Goal: Task Accomplishment & Management: Manage account settings

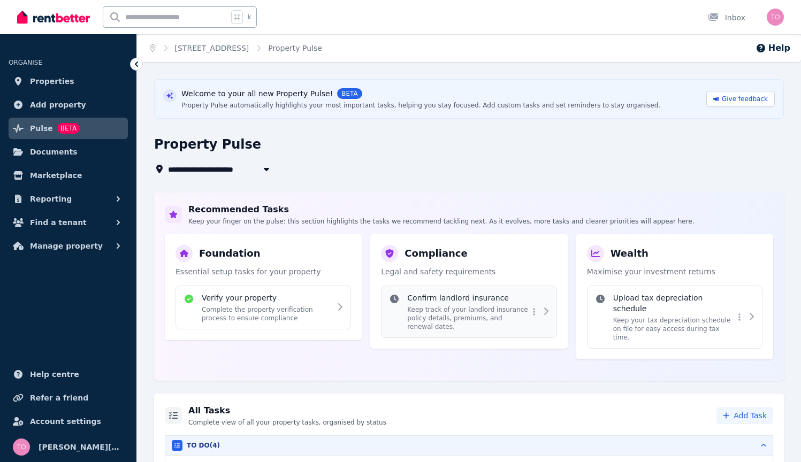
click at [486, 312] on p "Keep track of your landlord insurance policy details, premiums, and renewal dat…" at bounding box center [467, 318] width 121 height 26
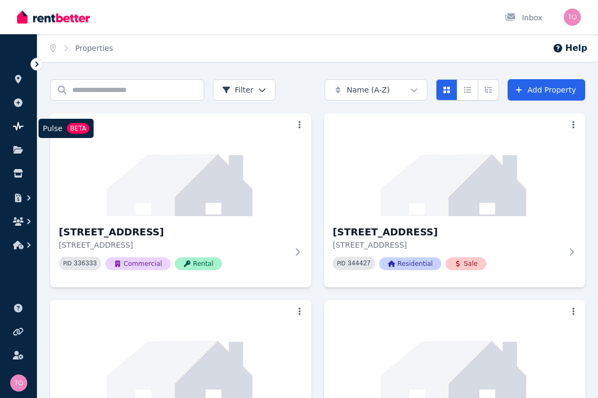
click at [23, 125] on icon at bounding box center [18, 126] width 11 height 9
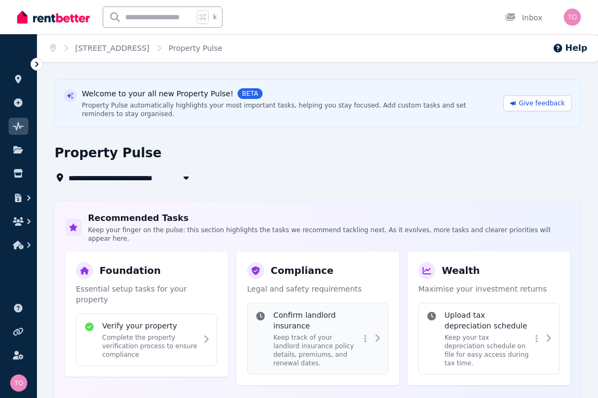
click at [304, 322] on h4 "Confirm landlord insurance" at bounding box center [316, 320] width 87 height 21
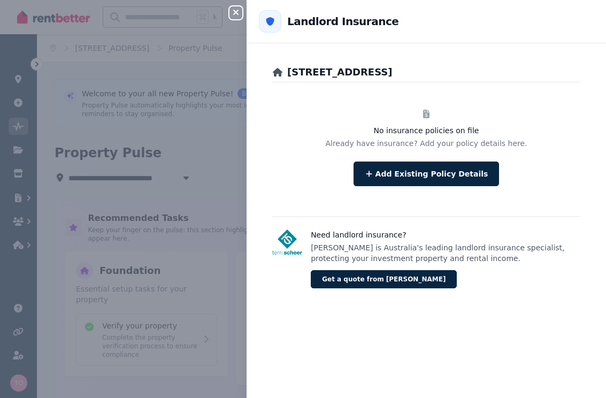
click at [237, 13] on icon "button" at bounding box center [235, 12] width 13 height 9
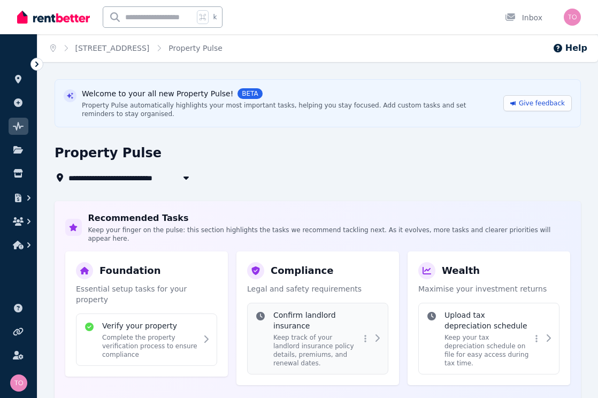
click at [332, 321] on h4 "Confirm landlord insurance" at bounding box center [316, 320] width 87 height 21
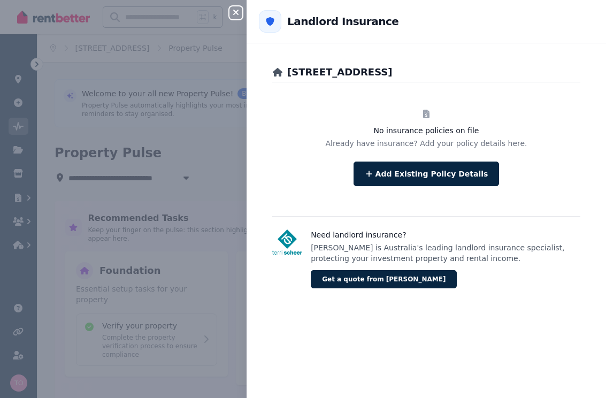
click at [242, 13] on icon "button" at bounding box center [235, 12] width 13 height 9
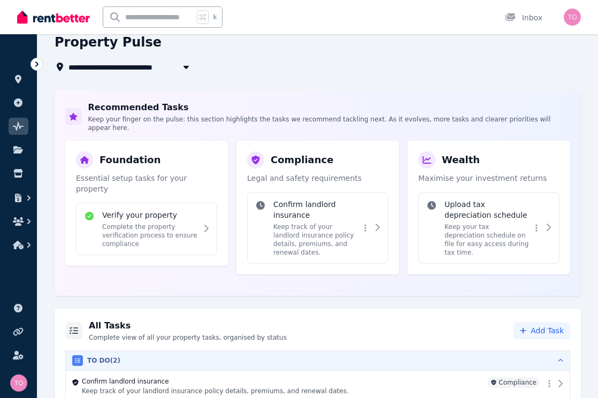
scroll to position [171, 0]
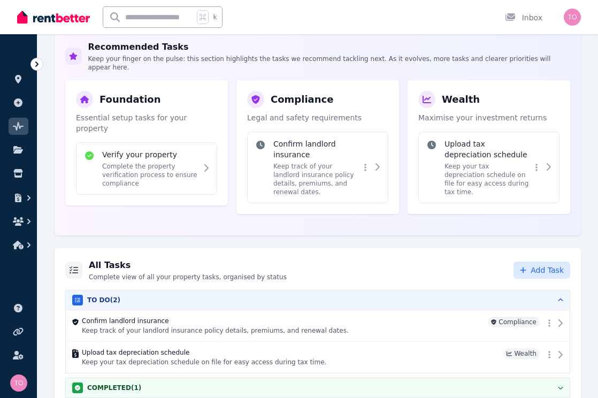
click at [560, 265] on span "Add Task" at bounding box center [547, 270] width 33 height 11
select select "**********"
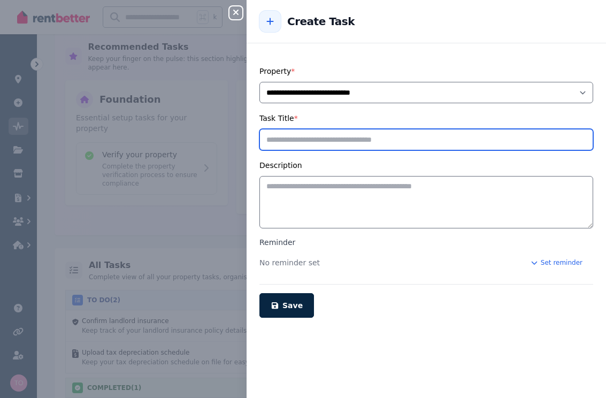
click at [327, 144] on input "Task Title *" at bounding box center [426, 139] width 334 height 21
type input "*********"
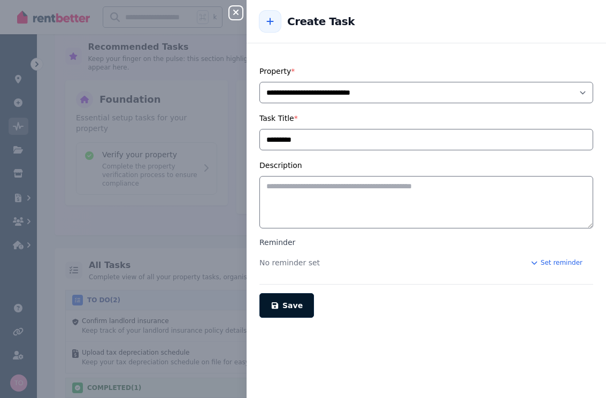
click at [280, 305] on button "Save" at bounding box center [286, 305] width 55 height 25
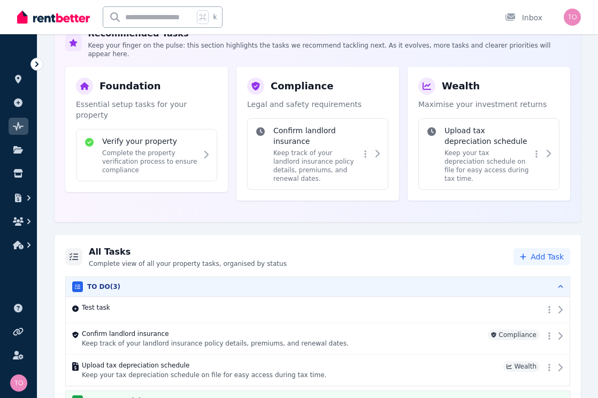
scroll to position [200, 0]
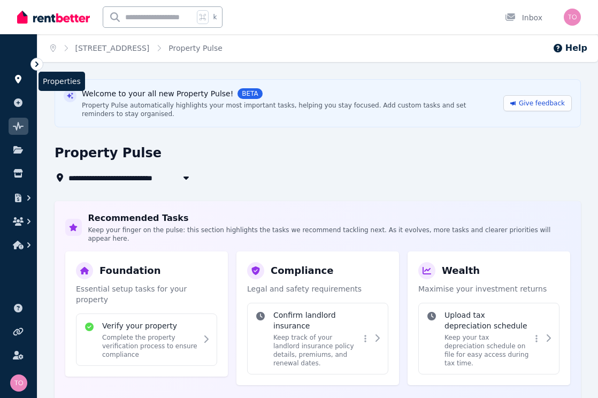
click at [16, 80] on icon at bounding box center [18, 79] width 6 height 9
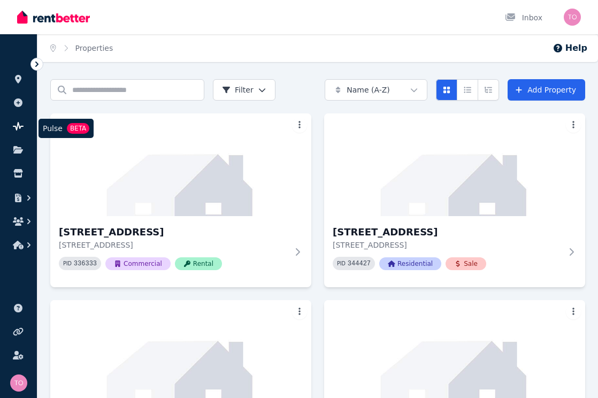
click at [14, 126] on icon at bounding box center [18, 126] width 11 height 9
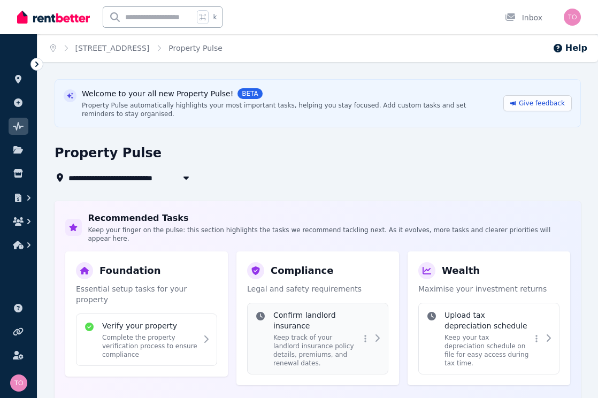
click at [338, 333] on p "Keep track of your landlord insurance policy details, premiums, and renewal dat…" at bounding box center [316, 350] width 87 height 34
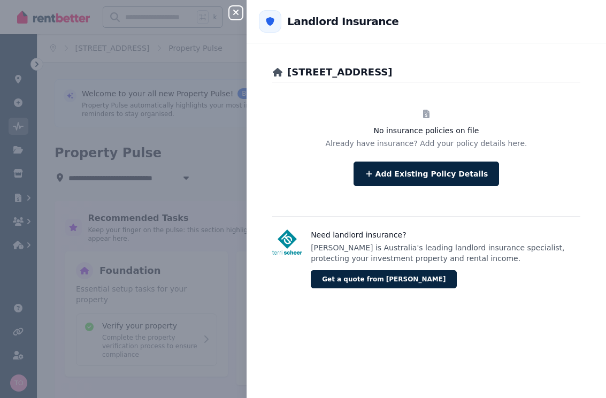
click at [233, 11] on icon "button" at bounding box center [235, 12] width 5 height 5
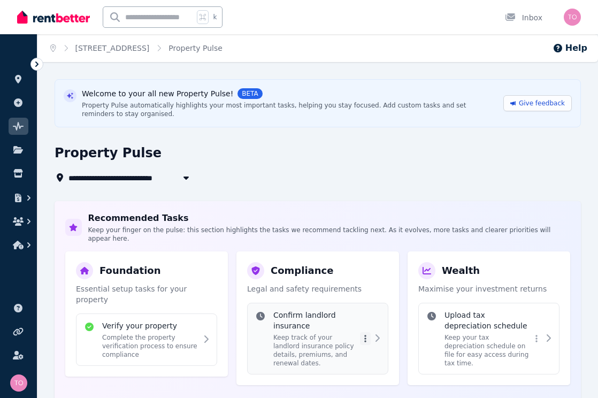
click at [363, 331] on html "**********" at bounding box center [299, 199] width 598 height 398
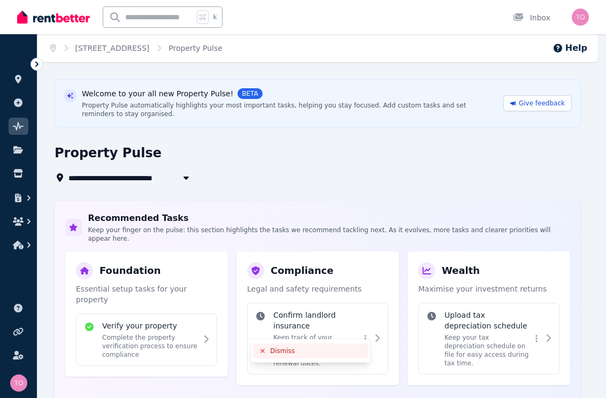
click at [354, 350] on div "Dismiss" at bounding box center [311, 350] width 116 height 15
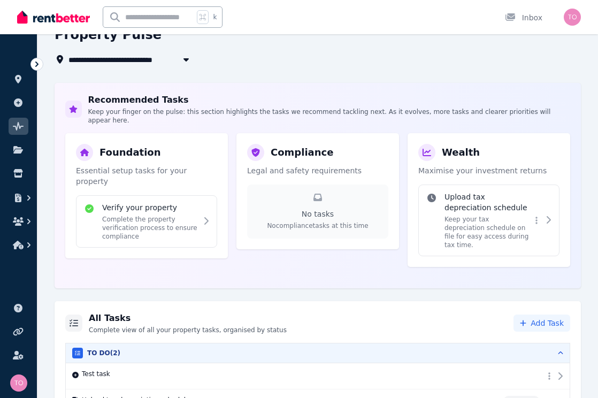
scroll to position [184, 0]
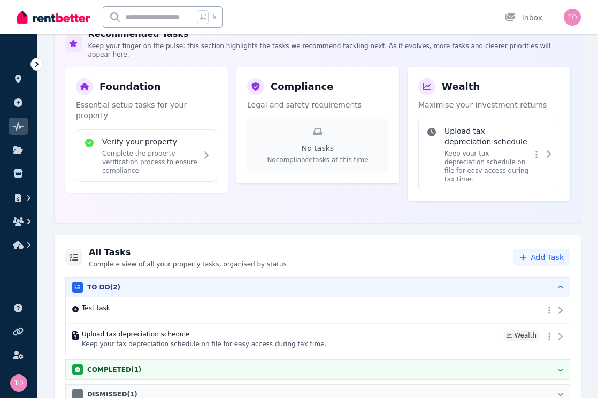
click at [531, 389] on div "DISMISSED ( 1 )" at bounding box center [317, 394] width 491 height 11
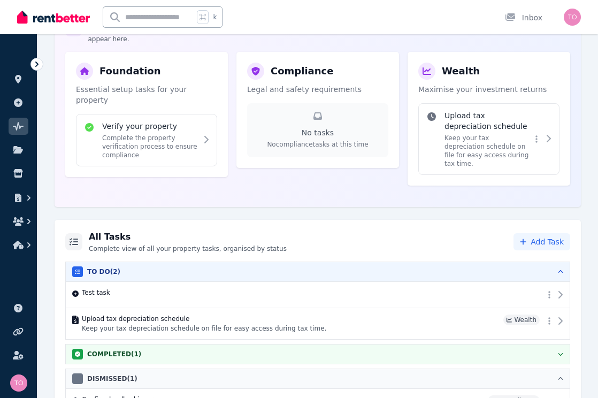
scroll to position [216, 0]
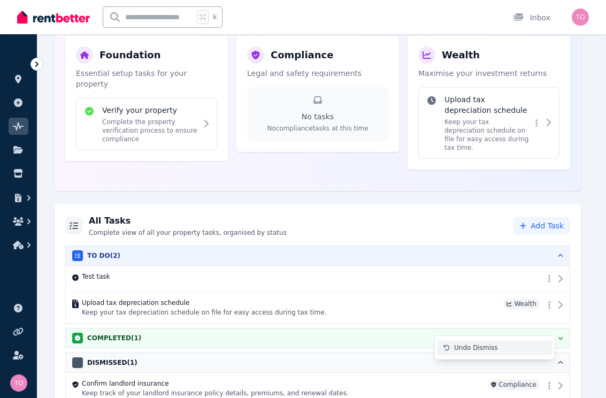
click at [526, 350] on div "Undo Dismiss" at bounding box center [495, 347] width 116 height 15
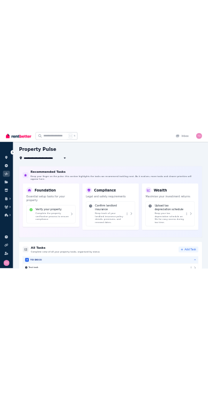
scroll to position [103, 0]
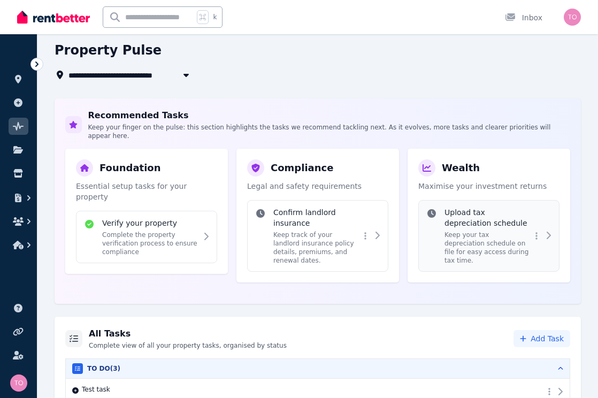
click at [466, 239] on p "Keep your tax depreciation schedule on file for easy access during tax time." at bounding box center [487, 248] width 87 height 34
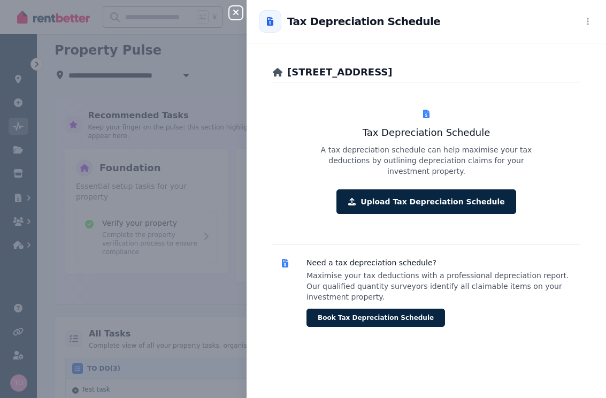
click at [236, 14] on icon "button" at bounding box center [235, 12] width 13 height 9
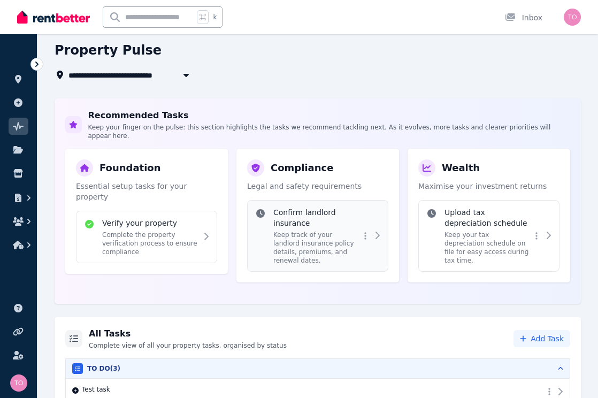
click at [327, 239] on p "Keep track of your landlord insurance policy details, premiums, and renewal dat…" at bounding box center [316, 248] width 87 height 34
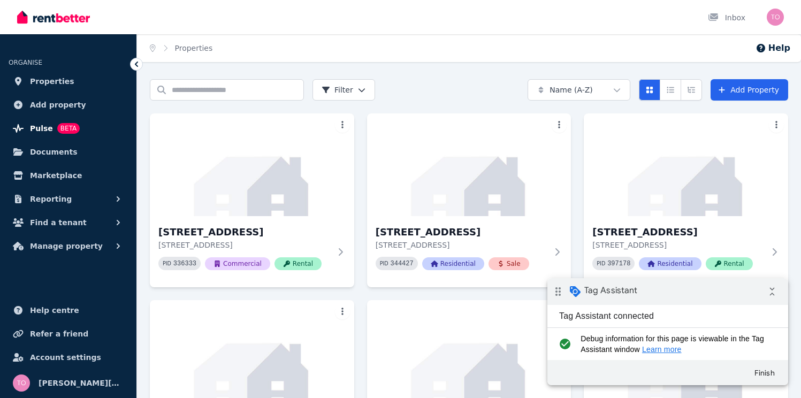
click at [95, 132] on link "Pulse BETA" at bounding box center [68, 128] width 119 height 21
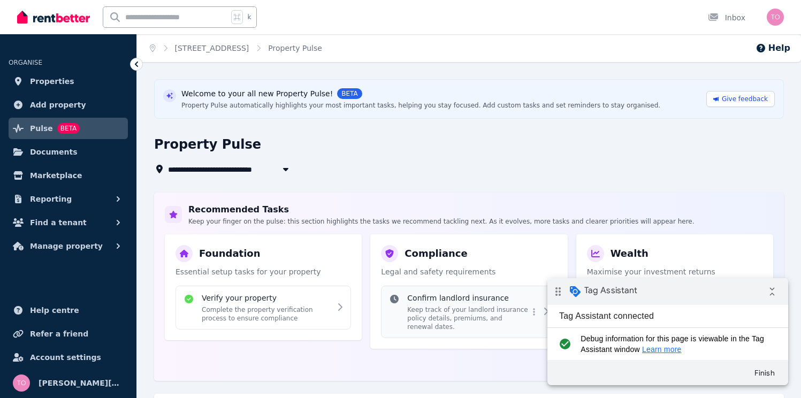
click at [423, 313] on p "Keep track of your landlord insurance policy details, premiums, and renewal dat…" at bounding box center [467, 318] width 121 height 26
